Goal: Use online tool/utility: Utilize a website feature to perform a specific function

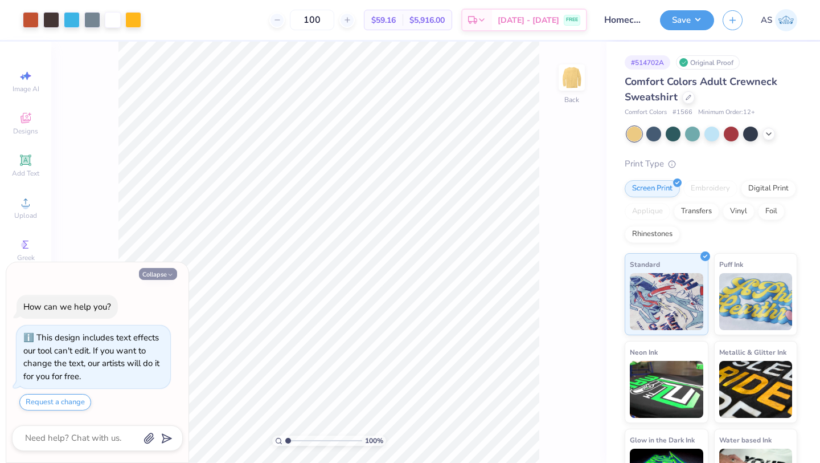
click at [157, 274] on button "Collapse" at bounding box center [158, 274] width 38 height 12
type textarea "x"
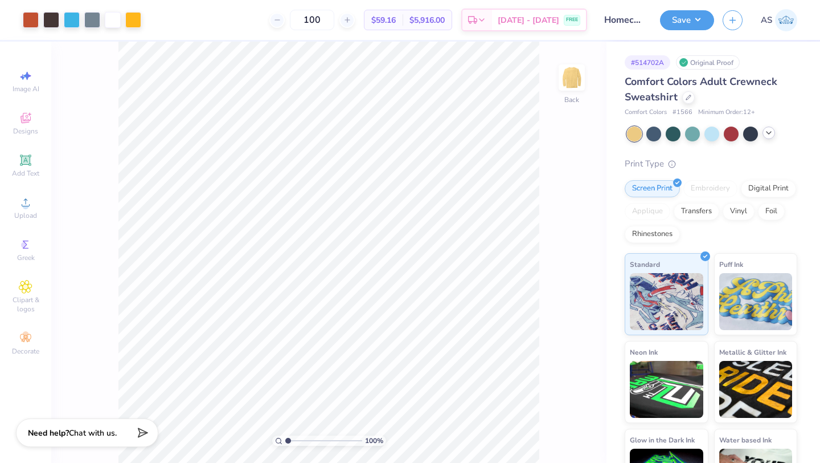
click at [770, 129] on icon at bounding box center [768, 132] width 9 height 9
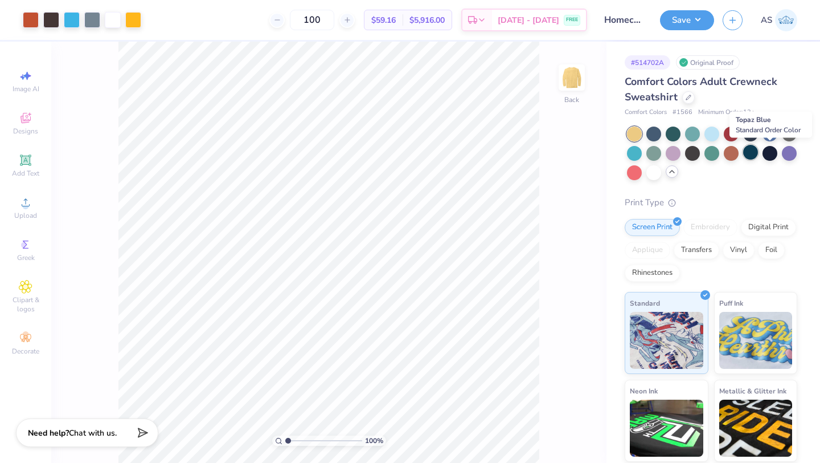
click at [758, 149] on div at bounding box center [750, 152] width 15 height 15
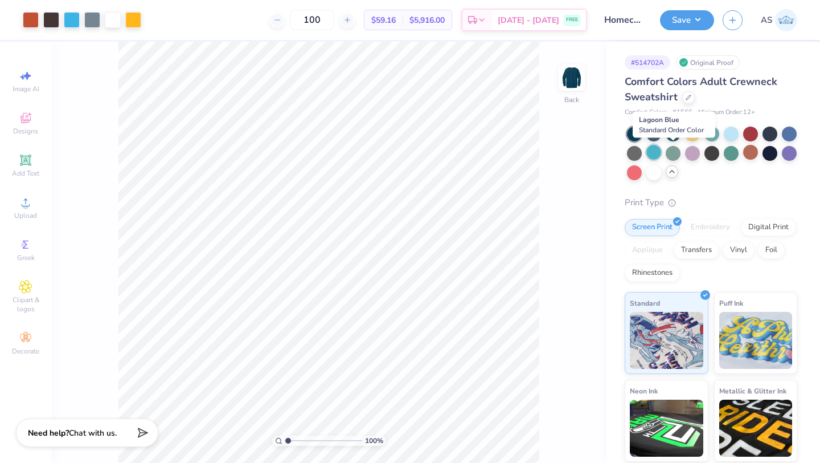
click at [661, 151] on div at bounding box center [653, 152] width 15 height 15
click at [733, 131] on div at bounding box center [731, 132] width 15 height 15
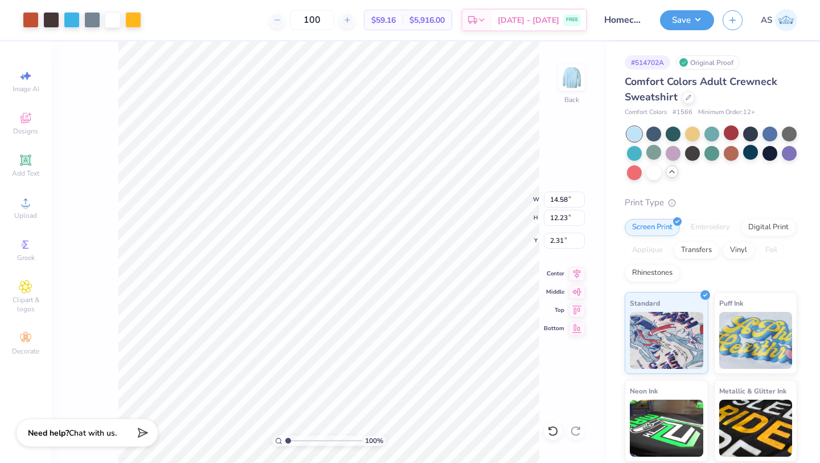
type input "14.58"
type input "12.23"
type input "2.48"
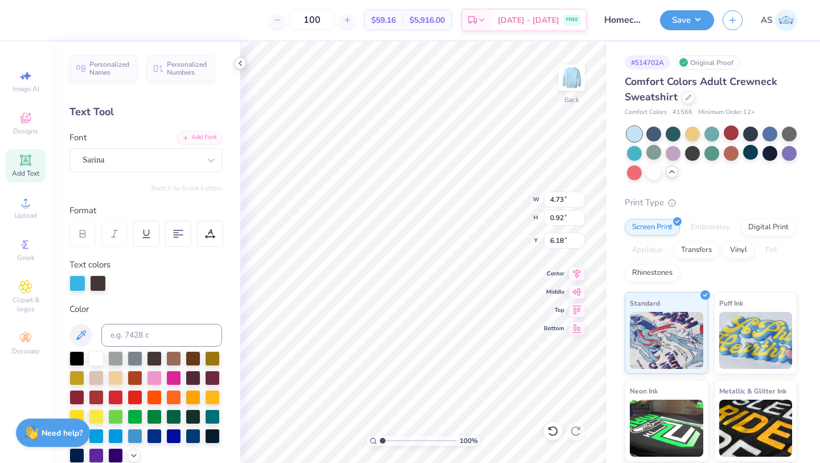
click at [240, 64] on icon at bounding box center [240, 63] width 9 height 9
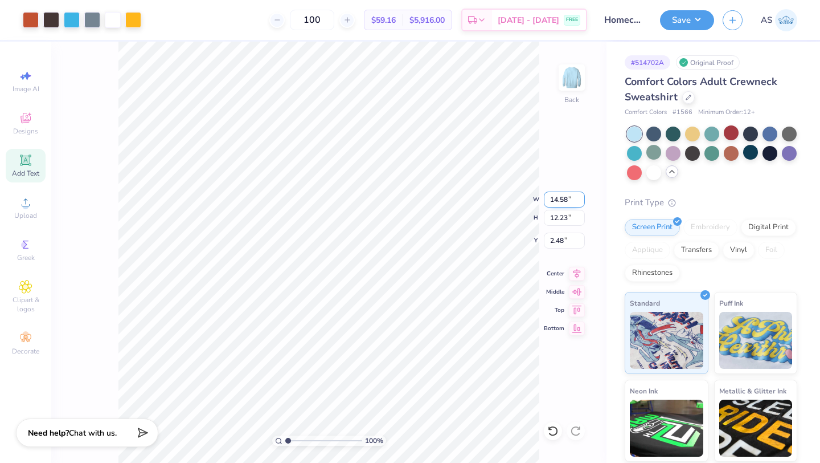
click at [510, 194] on div "100 % Back W 14.58 14.58 " H 12.23 12.23 " Y 2.48 2.48 " Center Middle Top Bott…" at bounding box center [328, 252] width 555 height 421
type input "14.01"
type input "11.75"
type input "1.59"
type input "2.66"
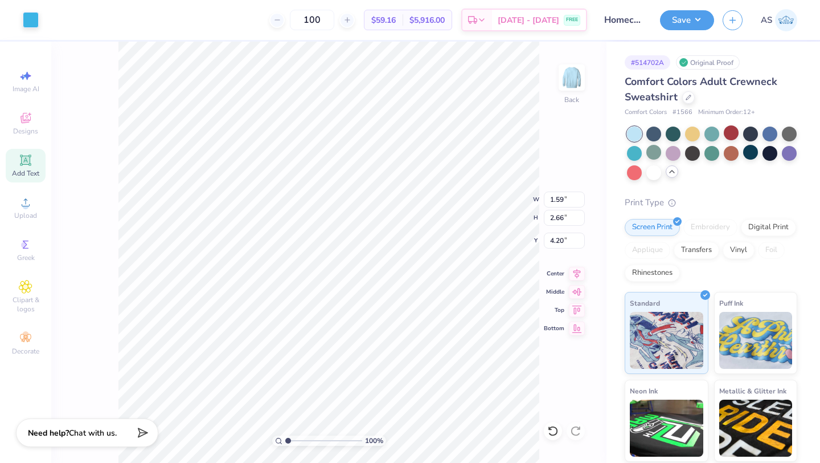
type input "4.20"
click at [29, 20] on div at bounding box center [31, 19] width 16 height 16
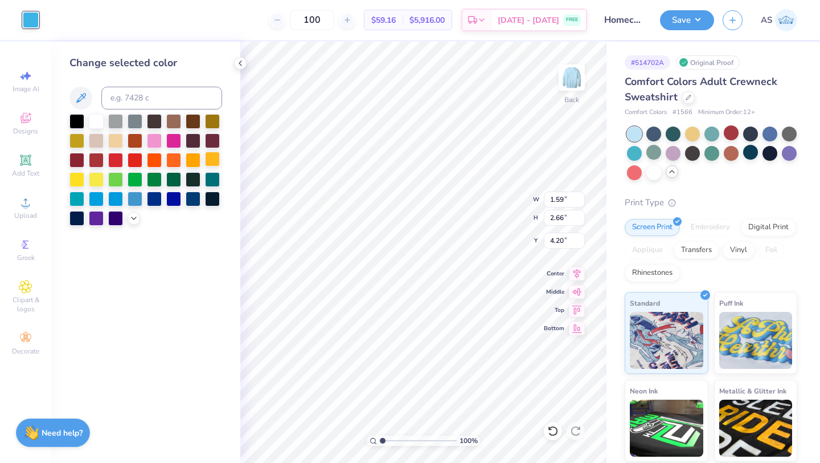
click at [216, 163] on div at bounding box center [212, 159] width 15 height 15
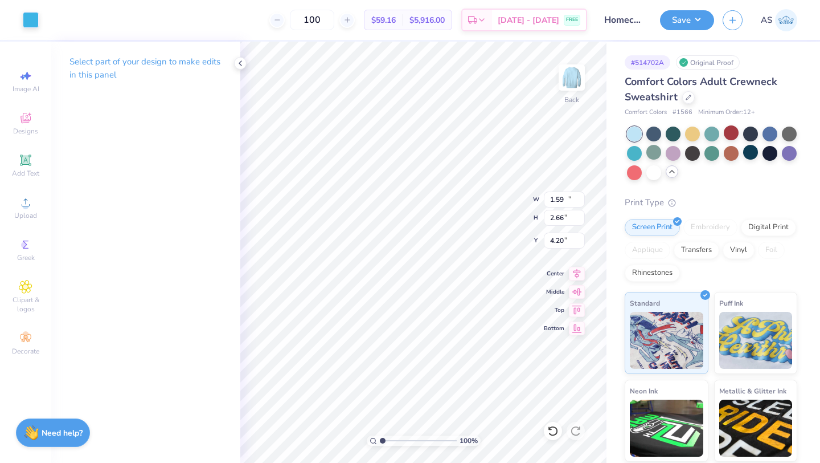
type input "11.46"
type input "2.24"
type input "4.16"
click at [34, 20] on div at bounding box center [31, 19] width 16 height 16
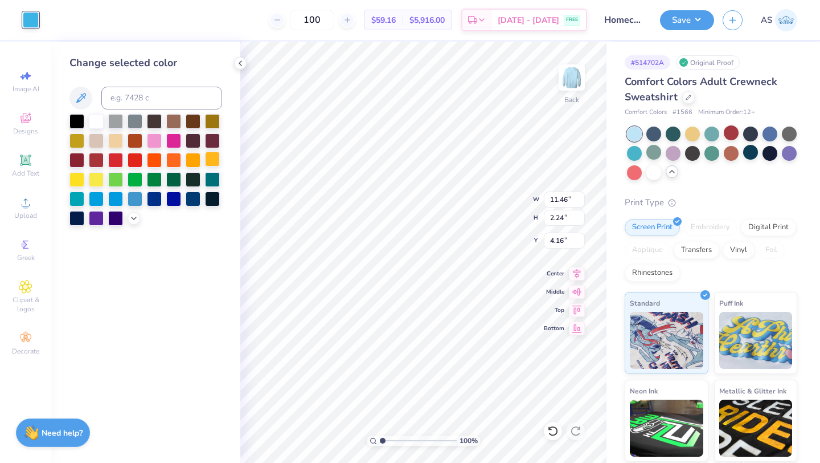
click at [211, 159] on div at bounding box center [212, 159] width 15 height 15
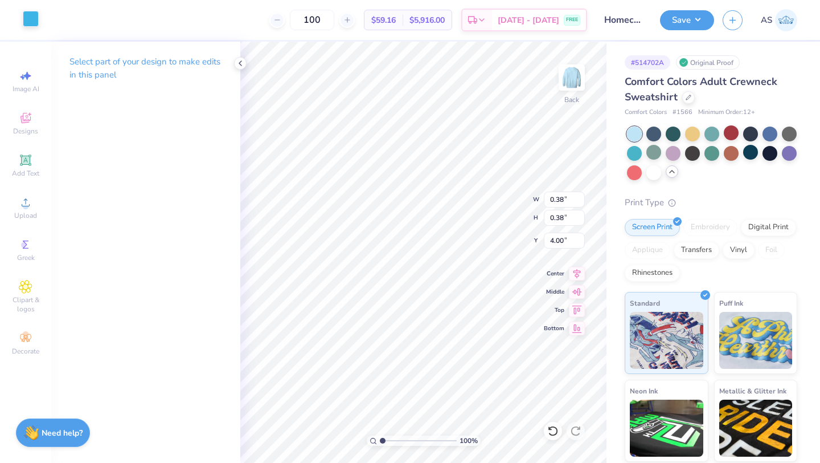
click at [36, 21] on div at bounding box center [31, 19] width 16 height 16
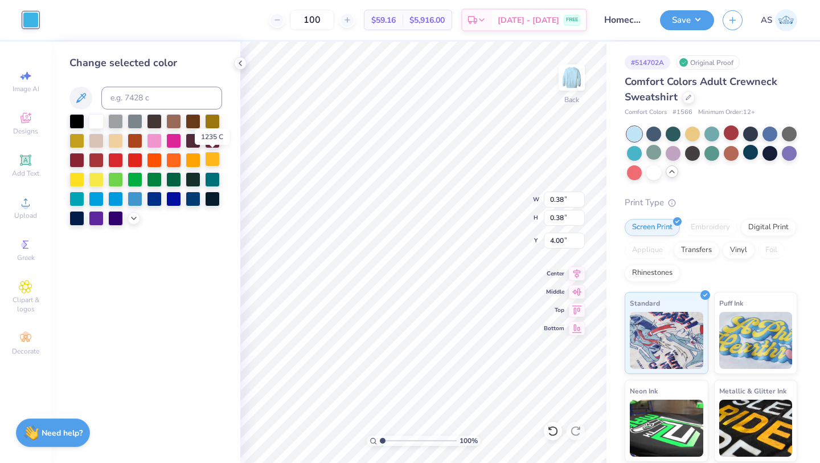
click at [216, 159] on div at bounding box center [212, 159] width 15 height 15
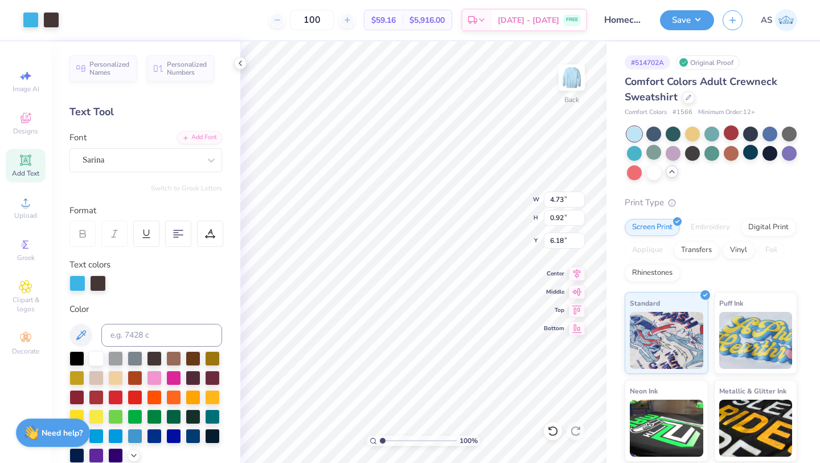
scroll to position [9, 1]
click at [73, 278] on div at bounding box center [77, 283] width 16 height 16
click at [76, 287] on div at bounding box center [77, 283] width 16 height 16
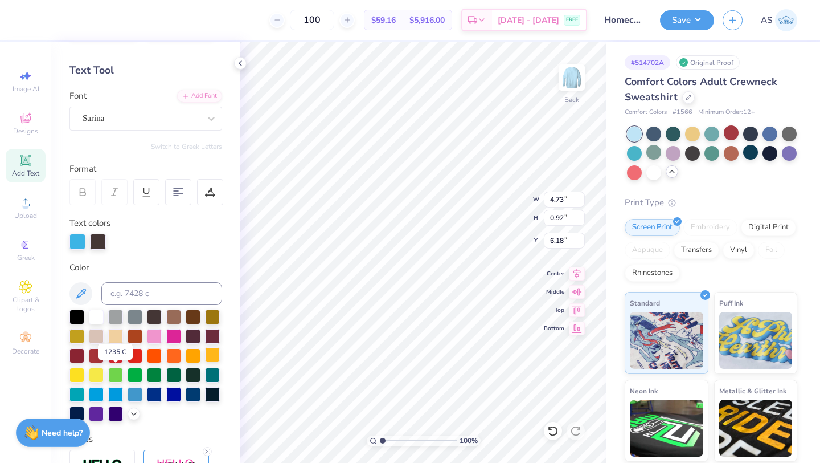
click at [205, 362] on div at bounding box center [212, 354] width 15 height 15
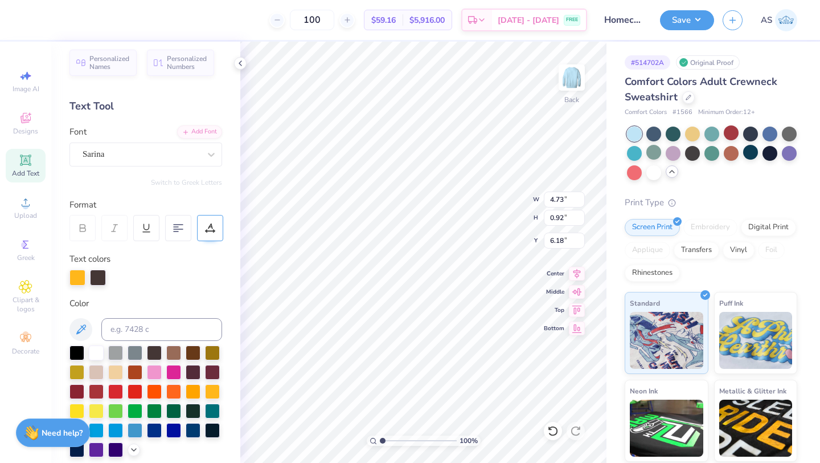
scroll to position [0, 0]
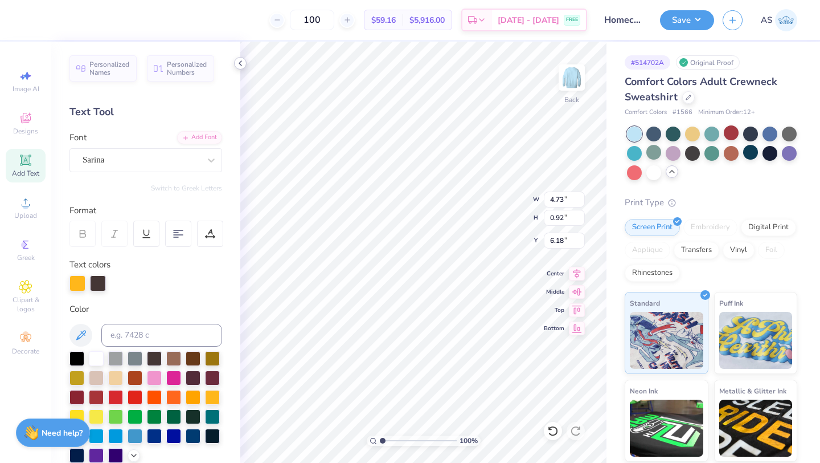
click at [242, 67] on icon at bounding box center [240, 63] width 9 height 9
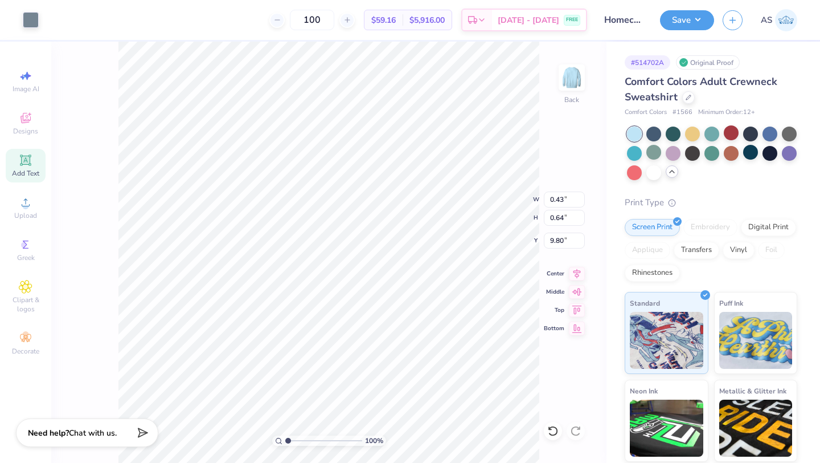
type input "13.98"
type input "9.84"
type input "4.39"
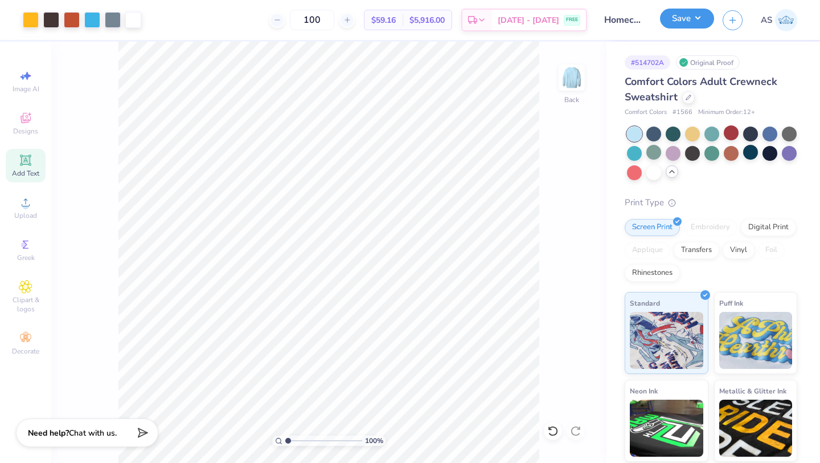
click at [691, 22] on button "Save" at bounding box center [687, 19] width 54 height 20
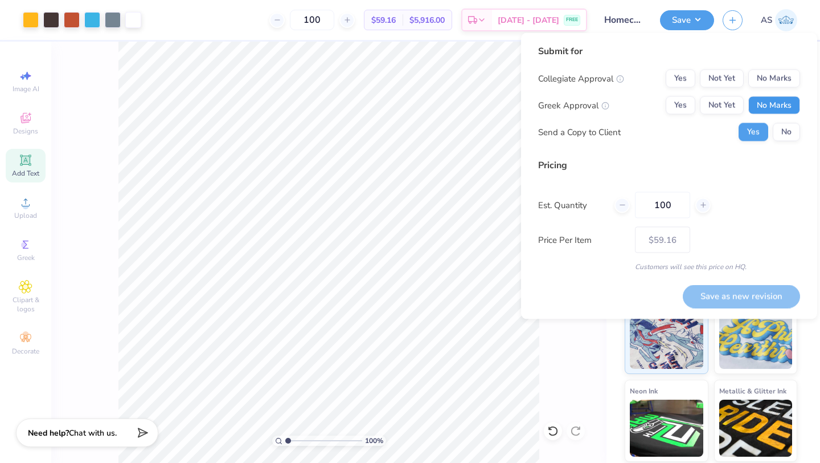
click at [779, 103] on button "No Marks" at bounding box center [774, 105] width 52 height 18
click at [778, 75] on button "No Marks" at bounding box center [774, 78] width 52 height 18
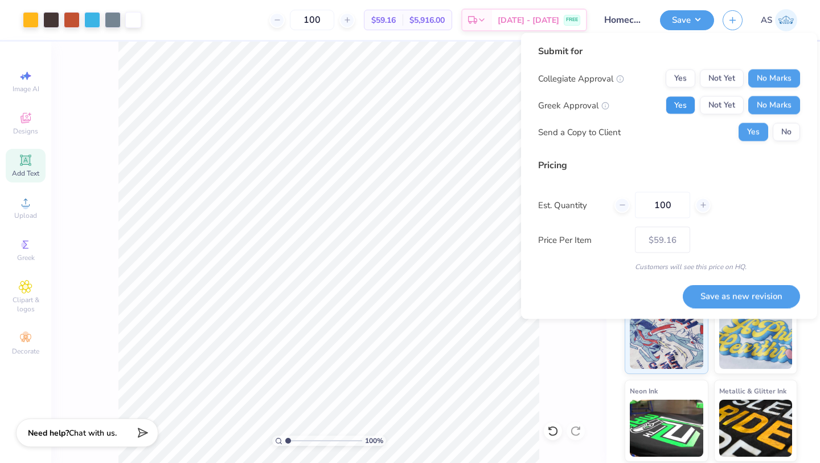
click at [678, 99] on button "Yes" at bounding box center [681, 105] width 30 height 18
click at [729, 291] on button "Save as new revision" at bounding box center [741, 295] width 117 height 23
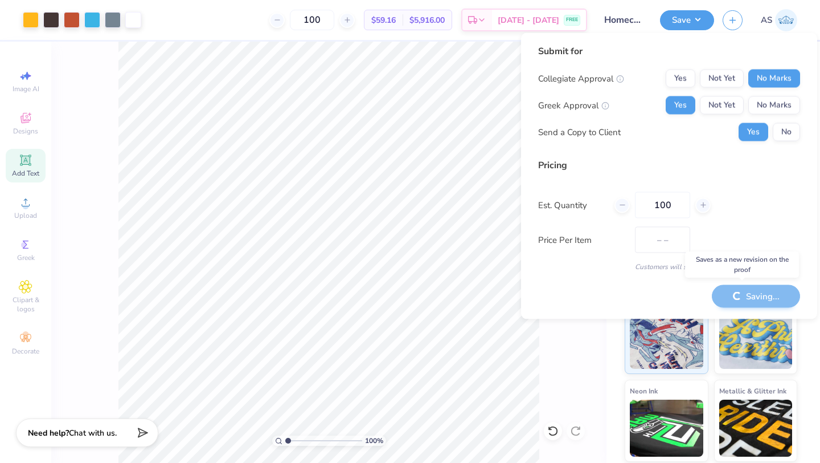
type input "$59.16"
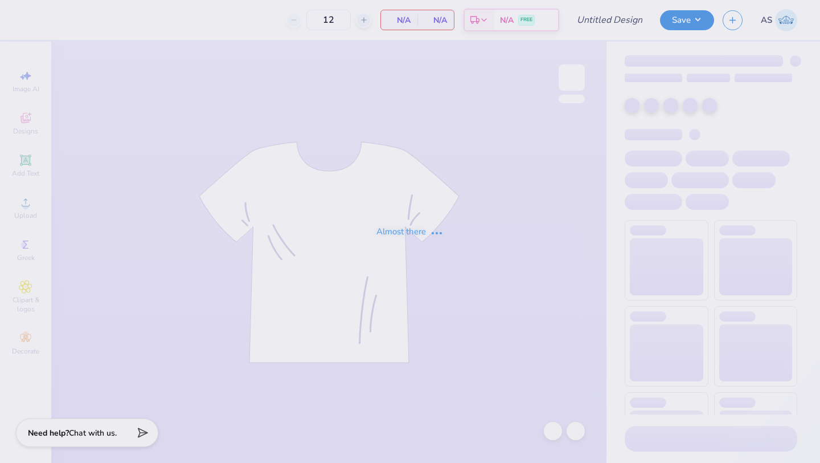
type input "Homecoming Merch - SK and PIKAPP"
type input "100"
type input "Homecoming Merch - SK and PIKAPP"
type input "100"
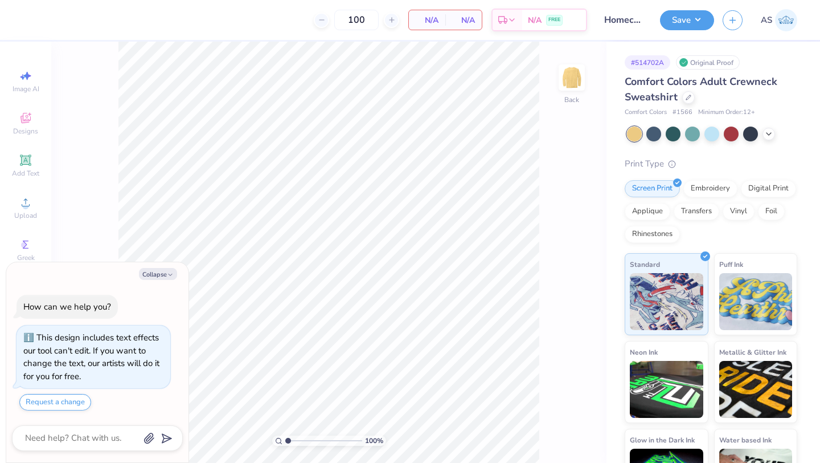
click at [156, 272] on button "Collapse" at bounding box center [158, 274] width 38 height 12
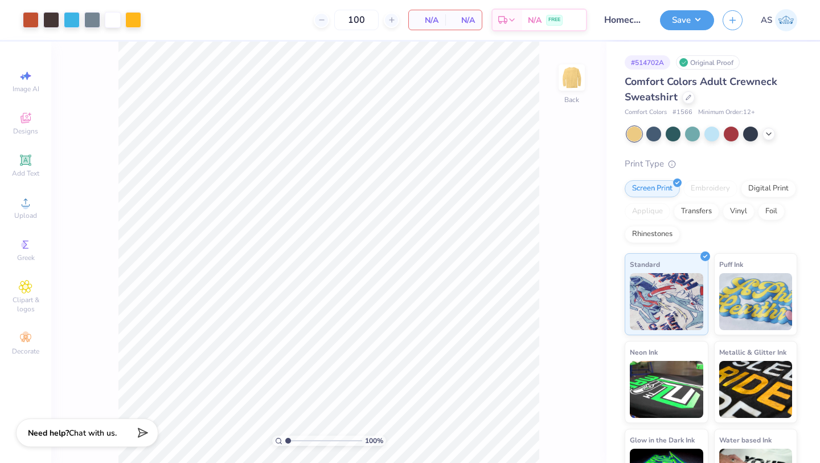
type textarea "x"
click at [713, 135] on div at bounding box center [712, 132] width 15 height 15
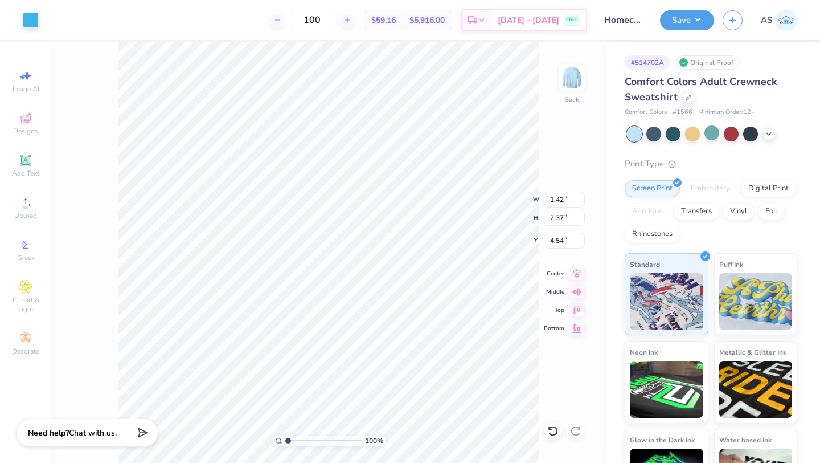
type input "1.42"
type input "2.37"
type input "4.54"
click at [33, 20] on div at bounding box center [31, 19] width 16 height 16
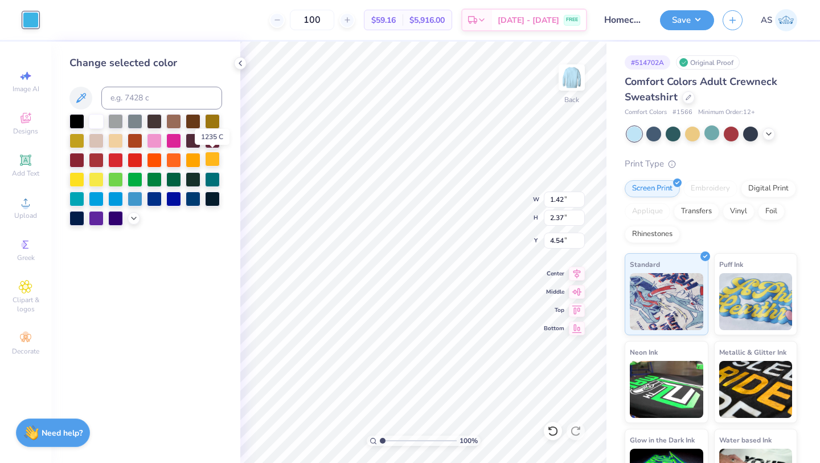
click at [212, 164] on div at bounding box center [212, 159] width 15 height 15
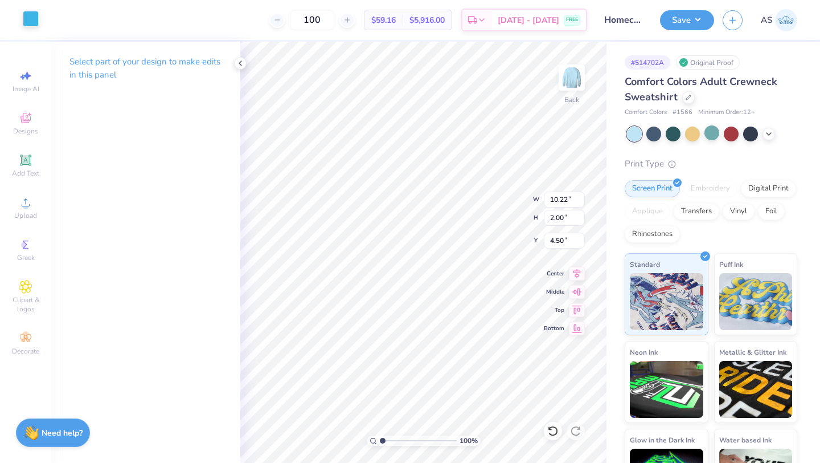
click at [31, 17] on div at bounding box center [31, 19] width 16 height 16
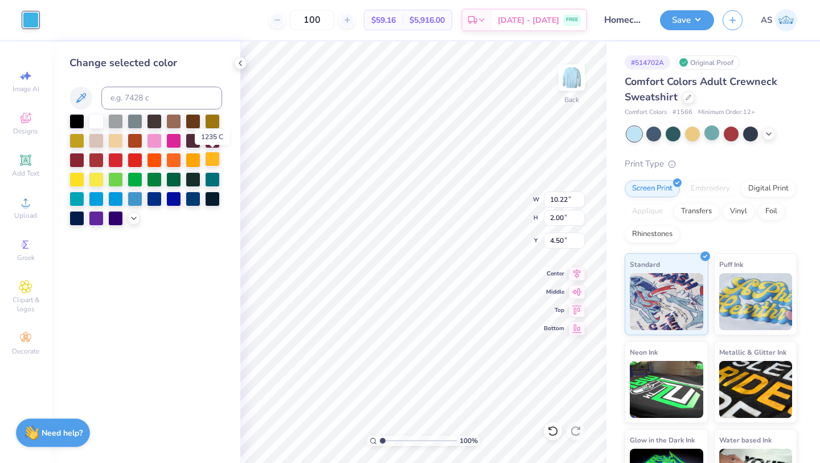
click at [210, 165] on div at bounding box center [212, 159] width 15 height 15
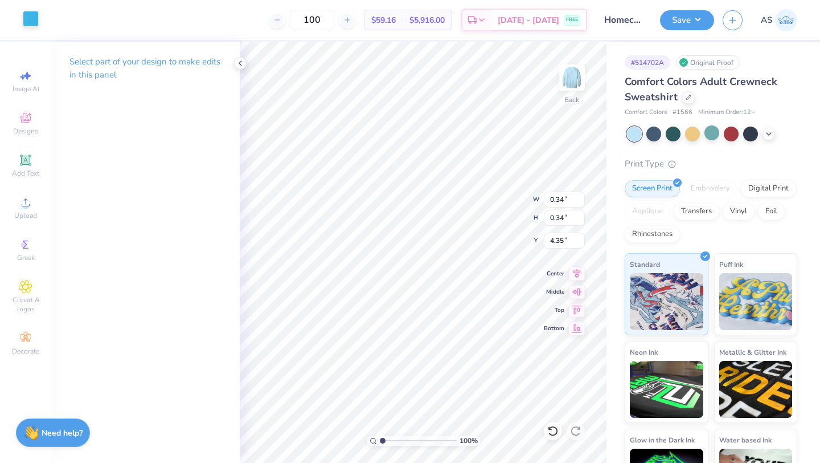
click at [29, 23] on div at bounding box center [31, 19] width 16 height 16
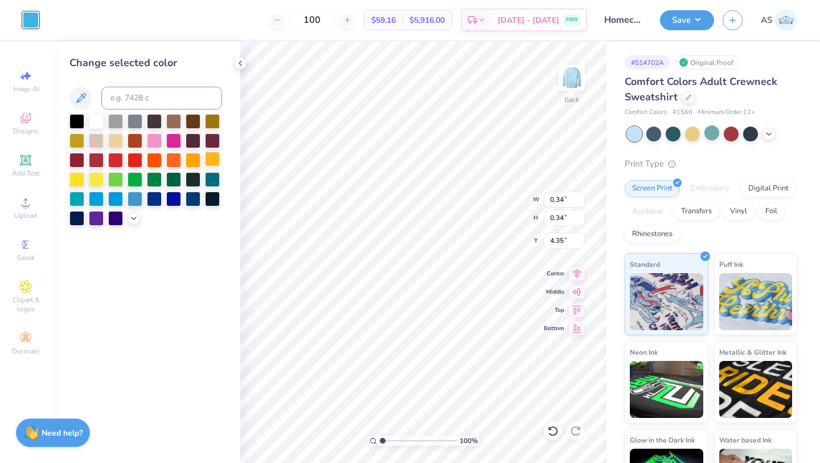
click at [214, 161] on div at bounding box center [212, 159] width 15 height 15
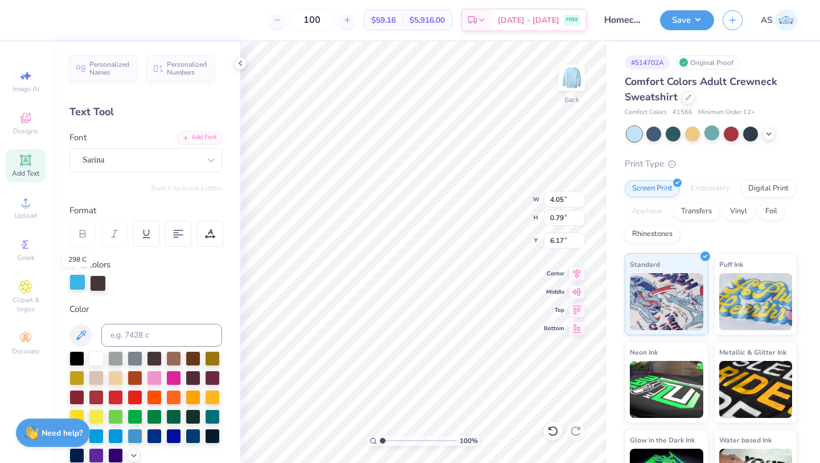
click at [79, 284] on div at bounding box center [77, 282] width 16 height 16
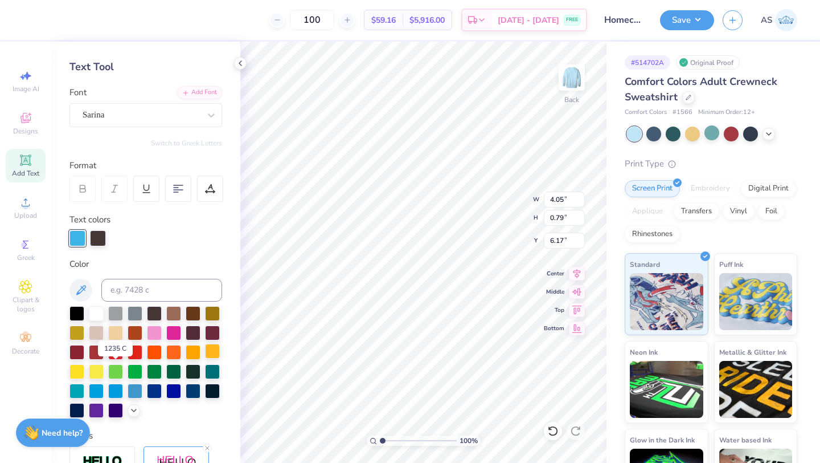
click at [205, 358] on div at bounding box center [212, 350] width 15 height 15
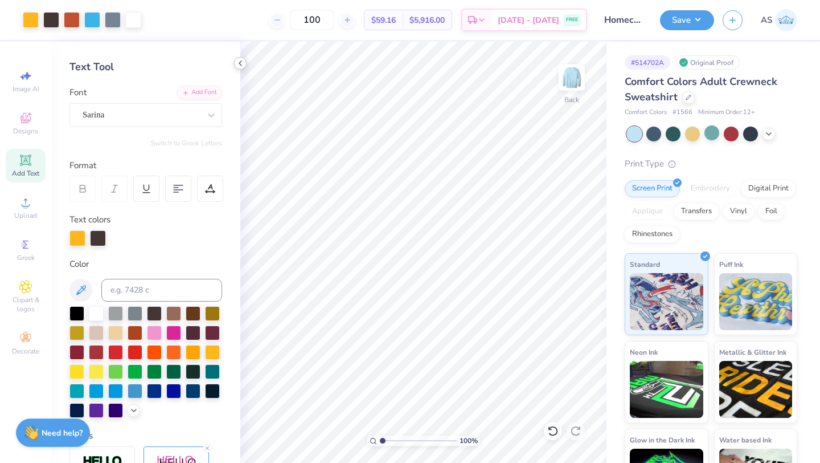
click at [239, 62] on icon at bounding box center [240, 63] width 9 height 9
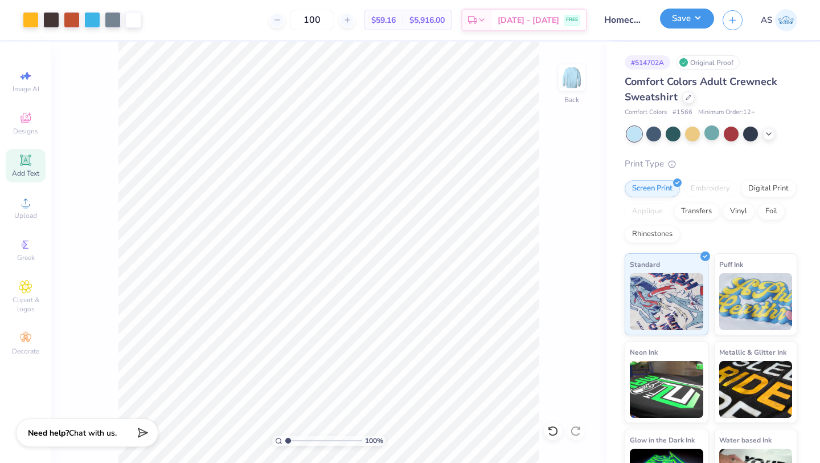
click at [676, 21] on button "Save" at bounding box center [687, 19] width 54 height 20
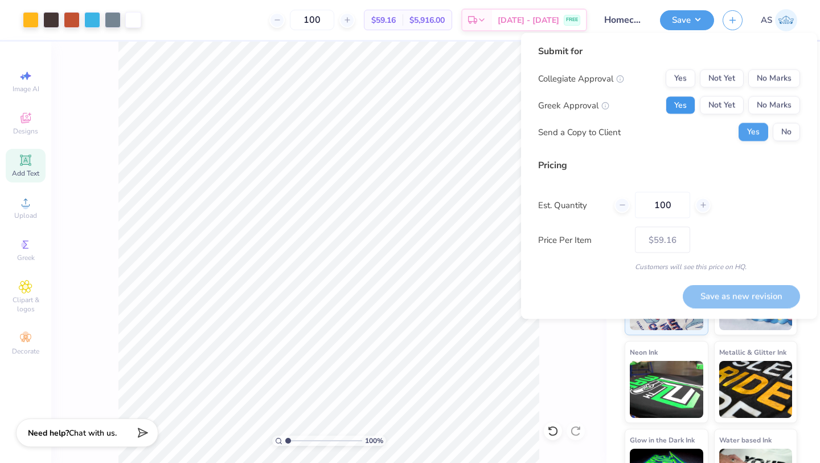
click at [677, 112] on button "Yes" at bounding box center [681, 105] width 30 height 18
click at [771, 86] on button "No Marks" at bounding box center [774, 78] width 52 height 18
click at [725, 283] on div "Save as new revision" at bounding box center [741, 290] width 117 height 36
click at [725, 289] on button "Save as new revision" at bounding box center [741, 295] width 117 height 23
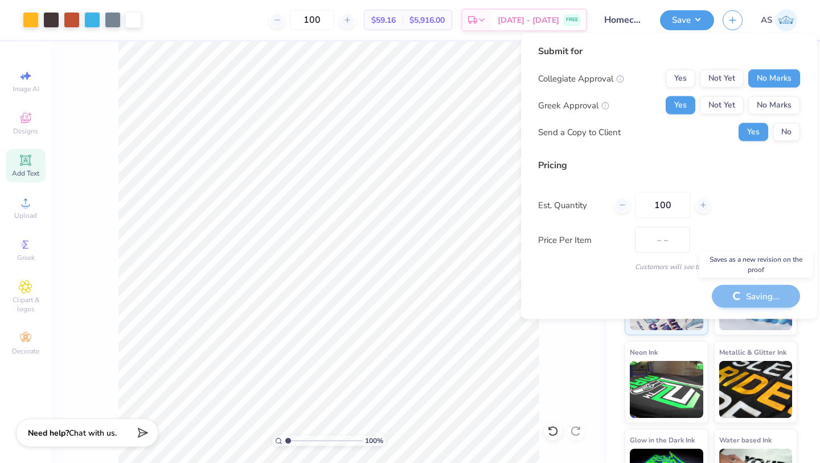
type input "$59.16"
